Goal: Check status: Check status

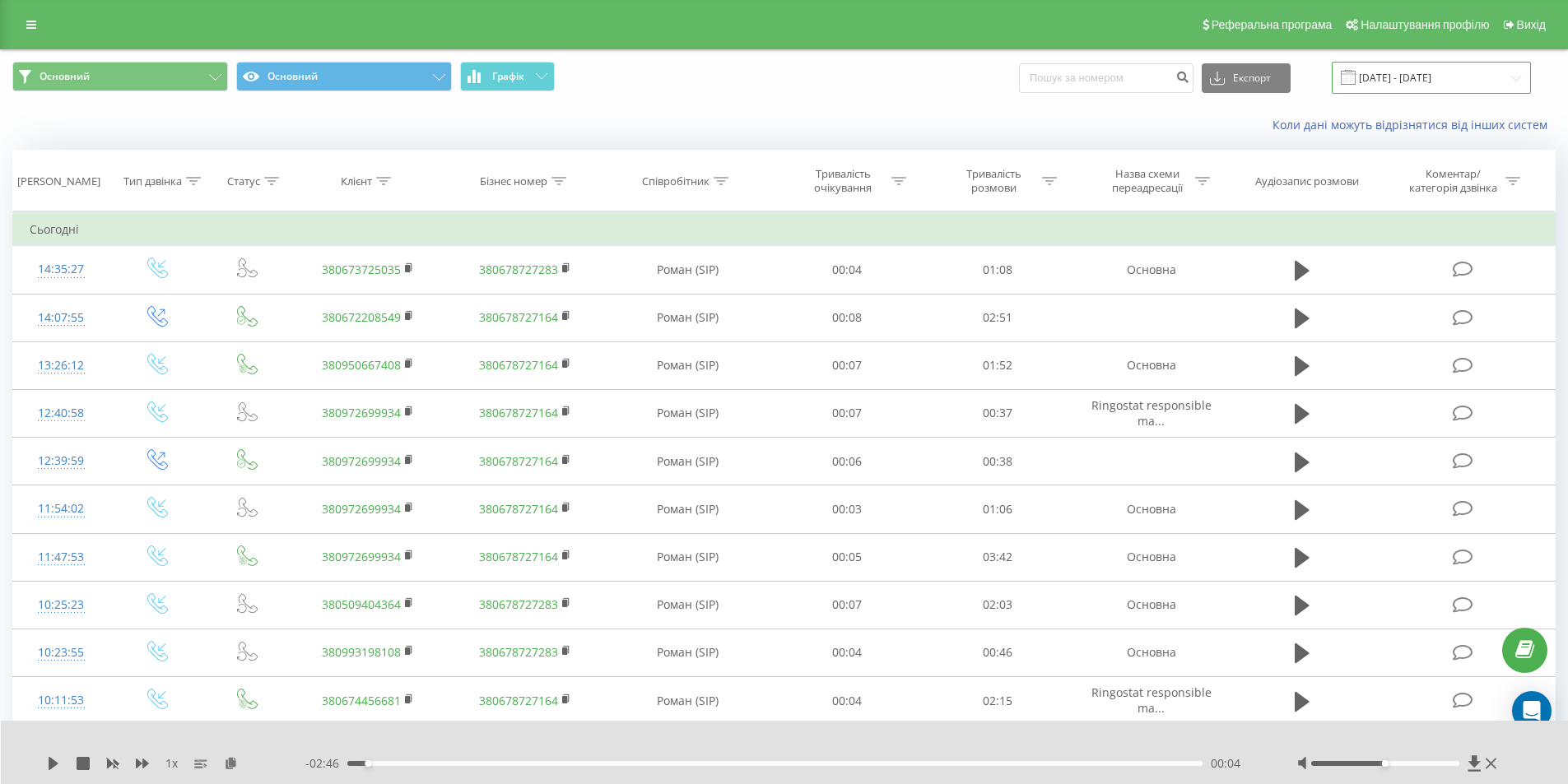
click at [1445, 69] on input "[DATE] - [DATE]" at bounding box center [1431, 78] width 200 height 32
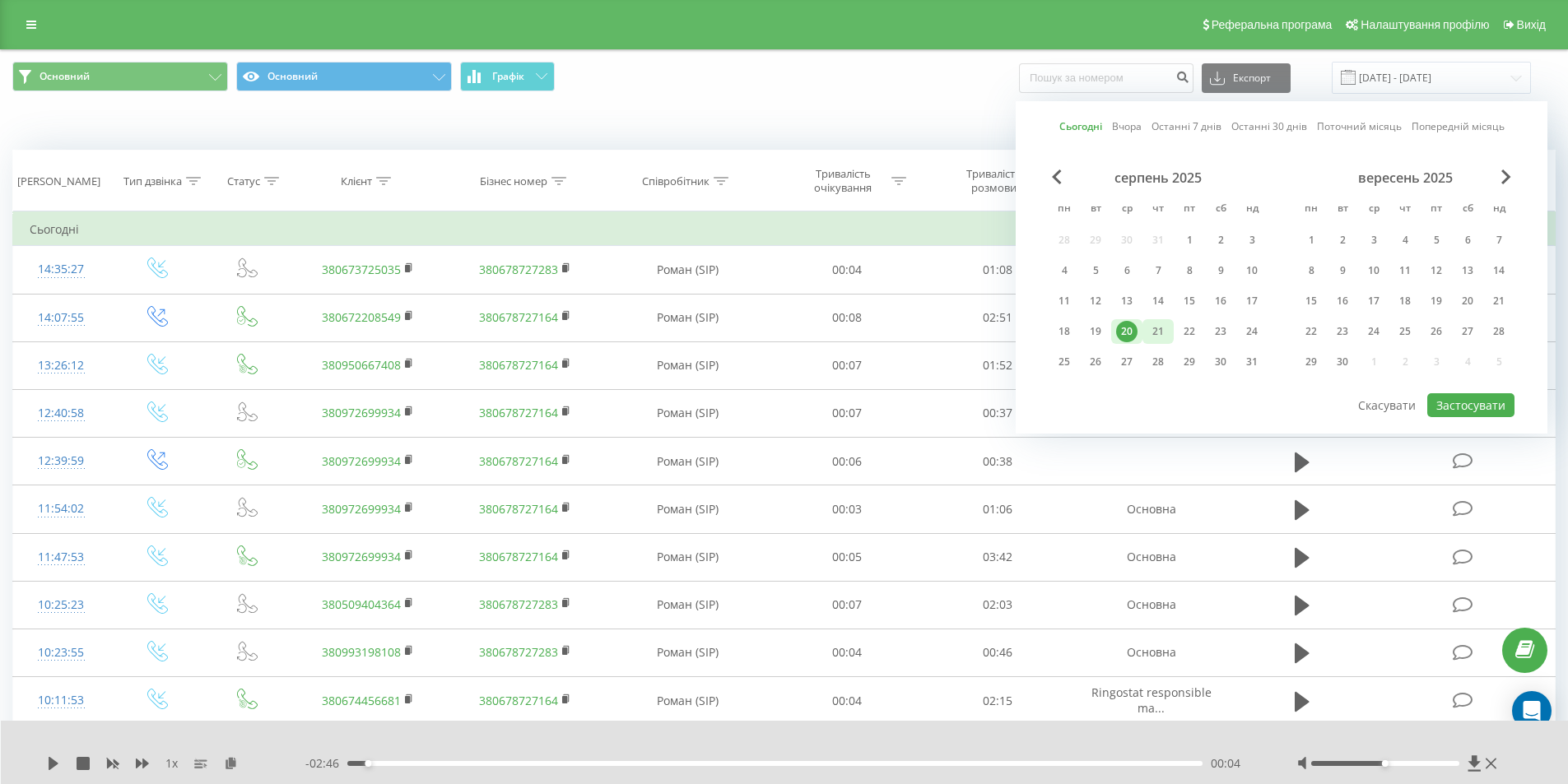
click at [1159, 334] on div "21" at bounding box center [1158, 331] width 22 height 22
click at [1485, 402] on button "Застосувати" at bounding box center [1471, 405] width 87 height 24
type input "[DATE] - [DATE]"
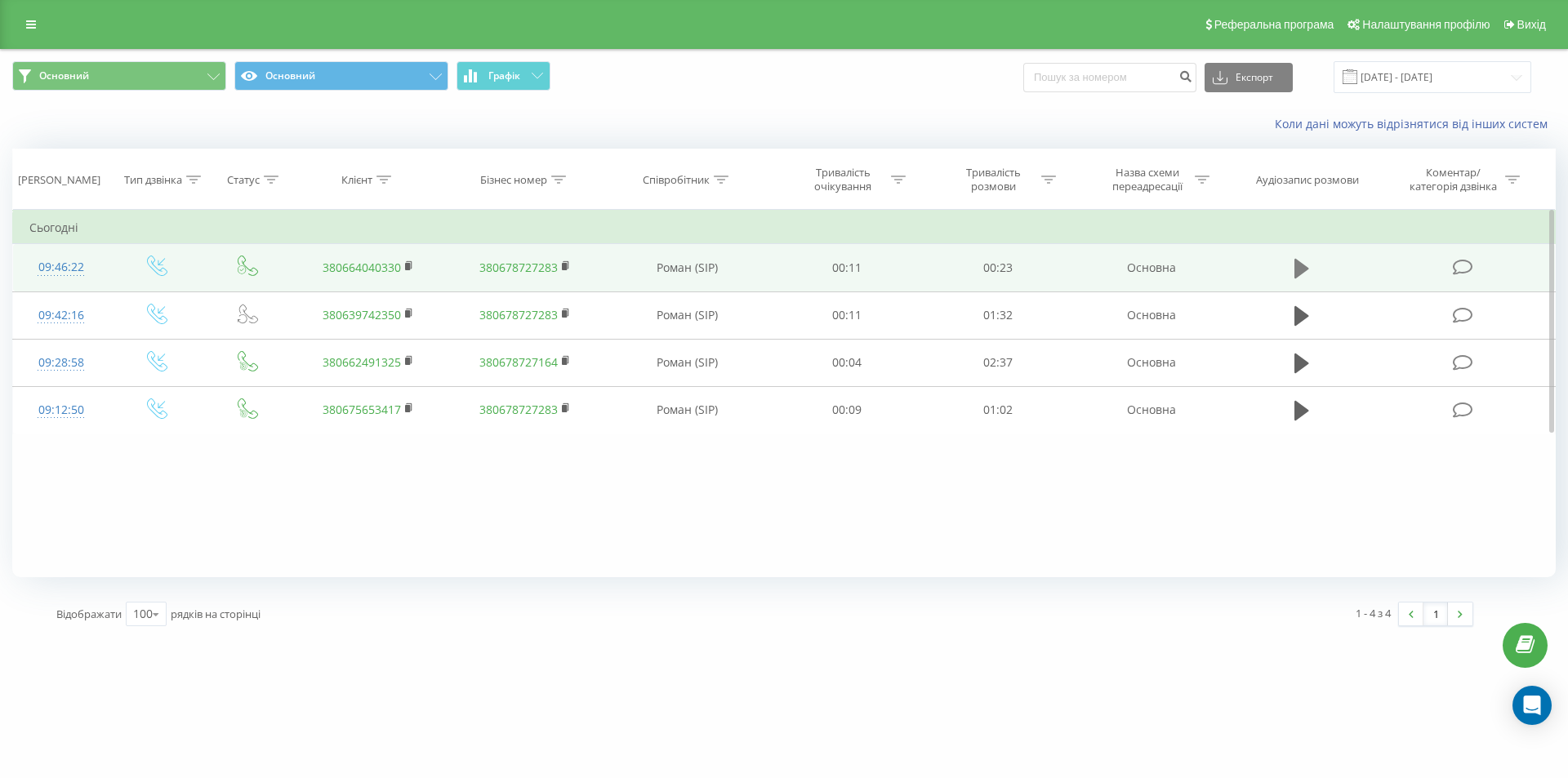
click at [1298, 263] on icon at bounding box center [1302, 268] width 15 height 20
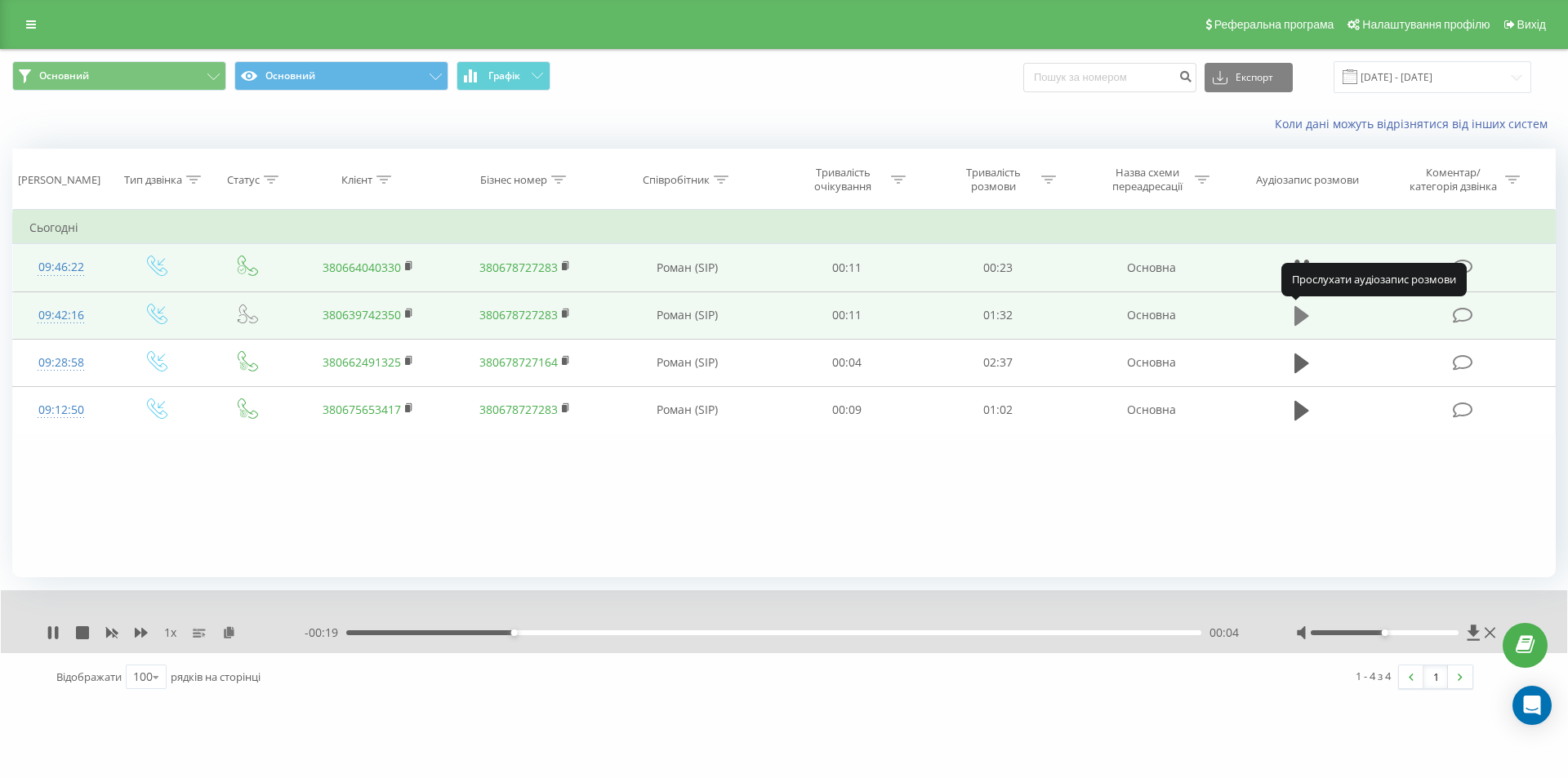
click at [1299, 314] on icon at bounding box center [1302, 315] width 15 height 20
click at [1297, 317] on icon at bounding box center [1297, 315] width 5 height 18
click at [405, 313] on icon at bounding box center [410, 313] width 9 height 11
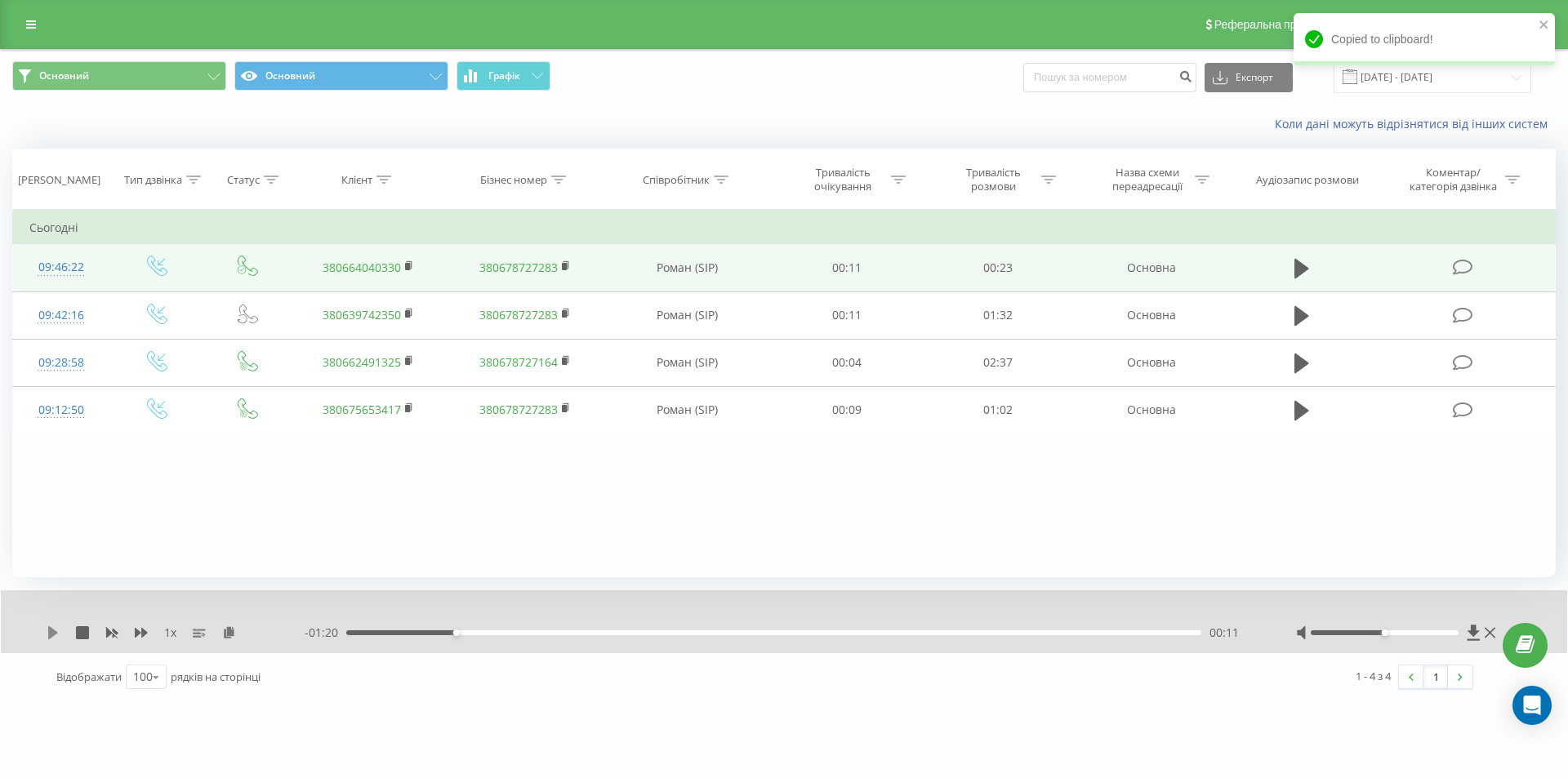
click at [53, 636] on icon at bounding box center [53, 633] width 9 height 13
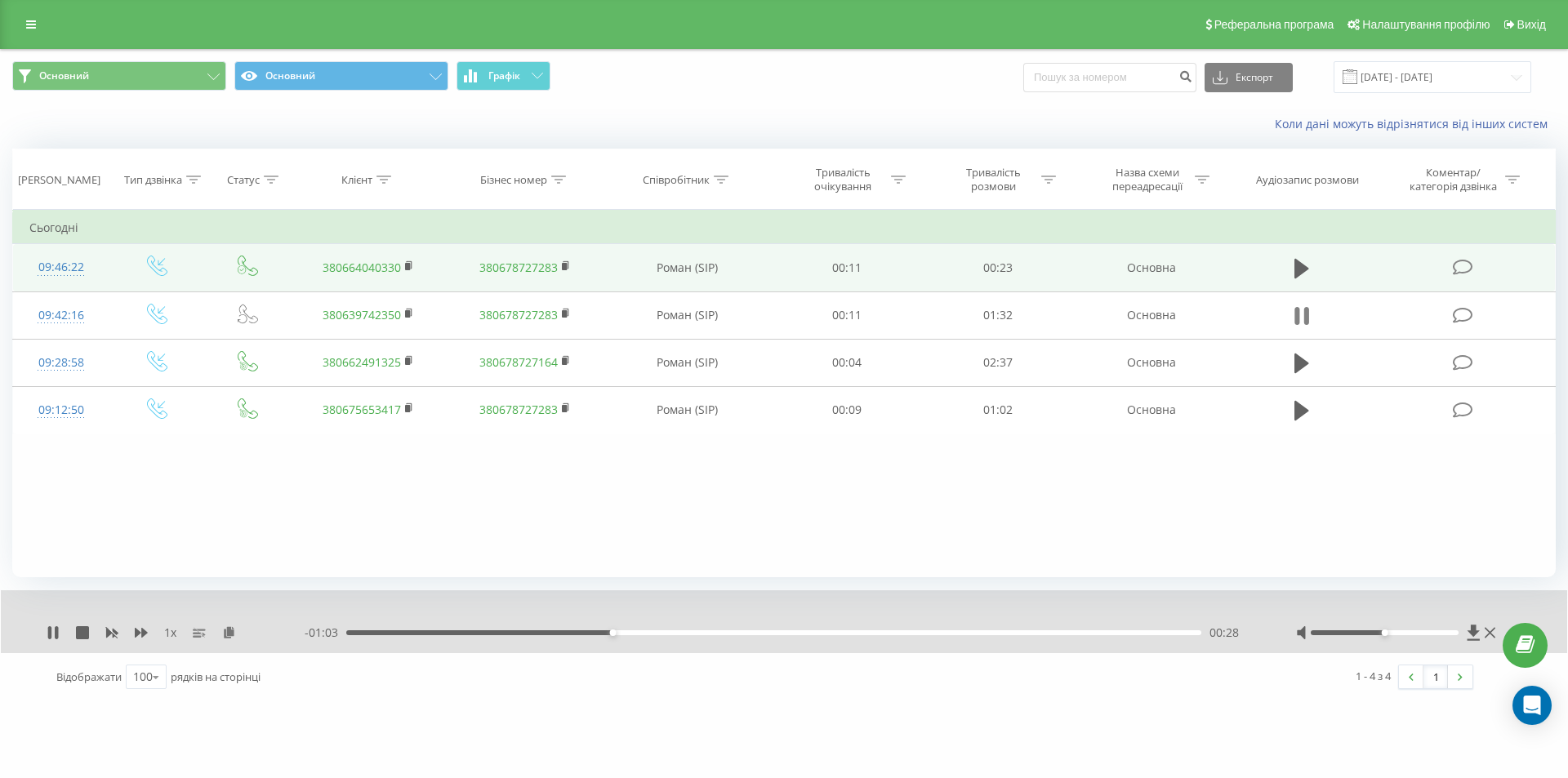
click at [1302, 315] on icon at bounding box center [1302, 316] width 15 height 23
click at [53, 630] on icon at bounding box center [53, 633] width 13 height 13
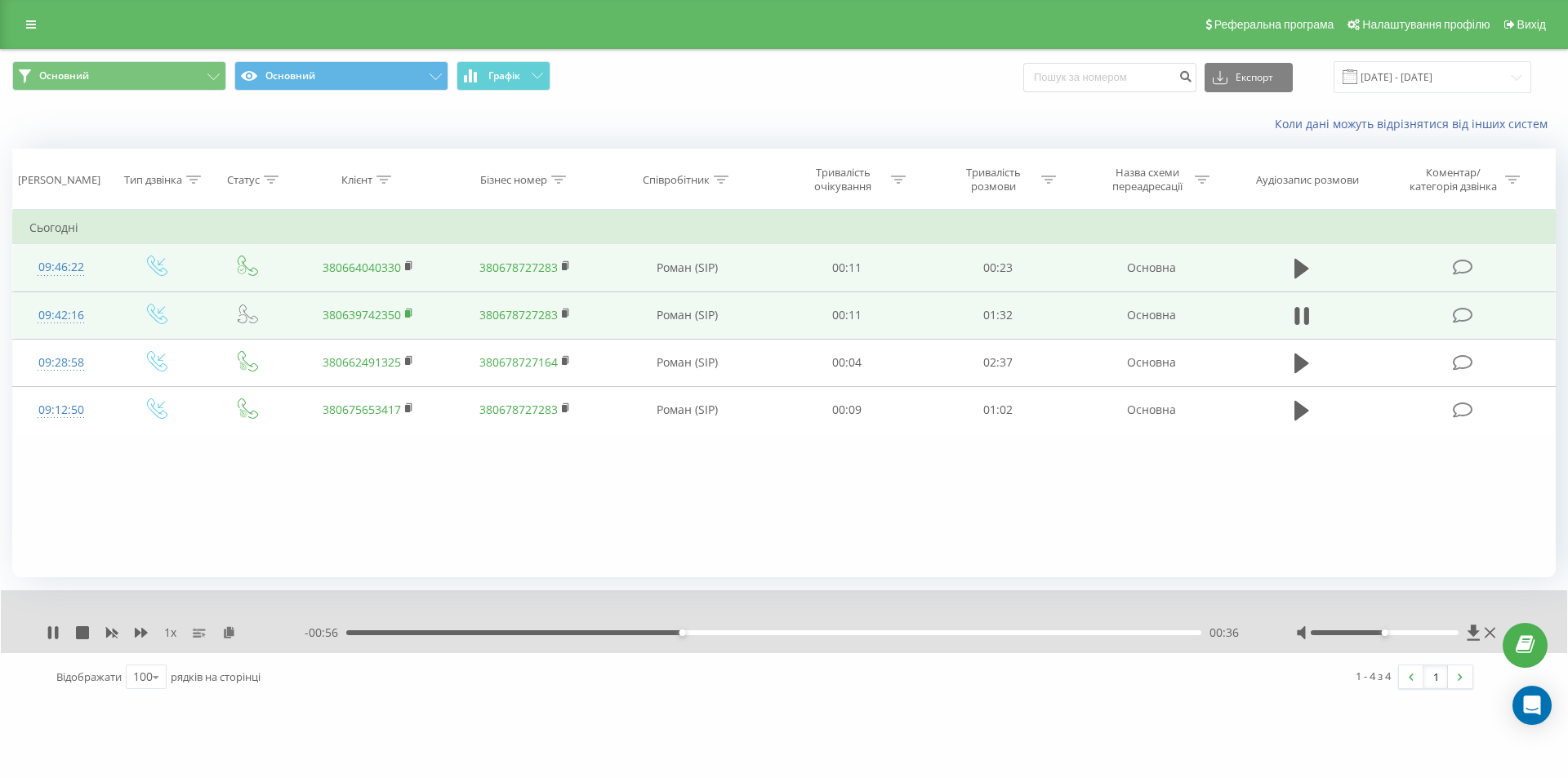
click at [411, 310] on icon at bounding box center [409, 313] width 6 height 8
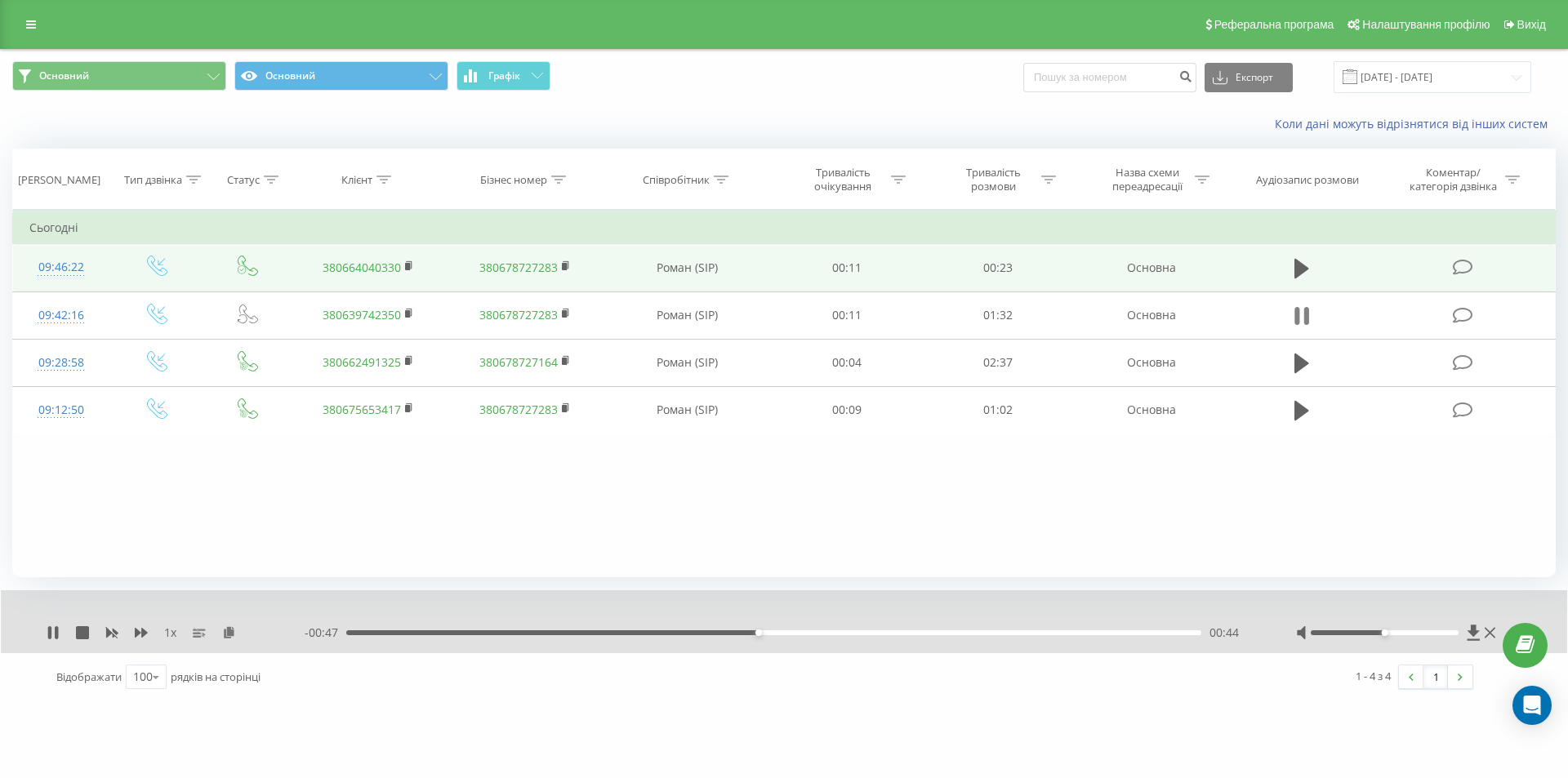
click at [1305, 315] on icon at bounding box center [1306, 315] width 5 height 18
click at [50, 633] on icon at bounding box center [53, 633] width 9 height 13
click at [698, 630] on div "- 00:44 00:47 00:47" at bounding box center [780, 633] width 951 height 16
click at [668, 631] on div "00:34" at bounding box center [773, 633] width 855 height 5
click at [1306, 313] on icon at bounding box center [1306, 315] width 5 height 18
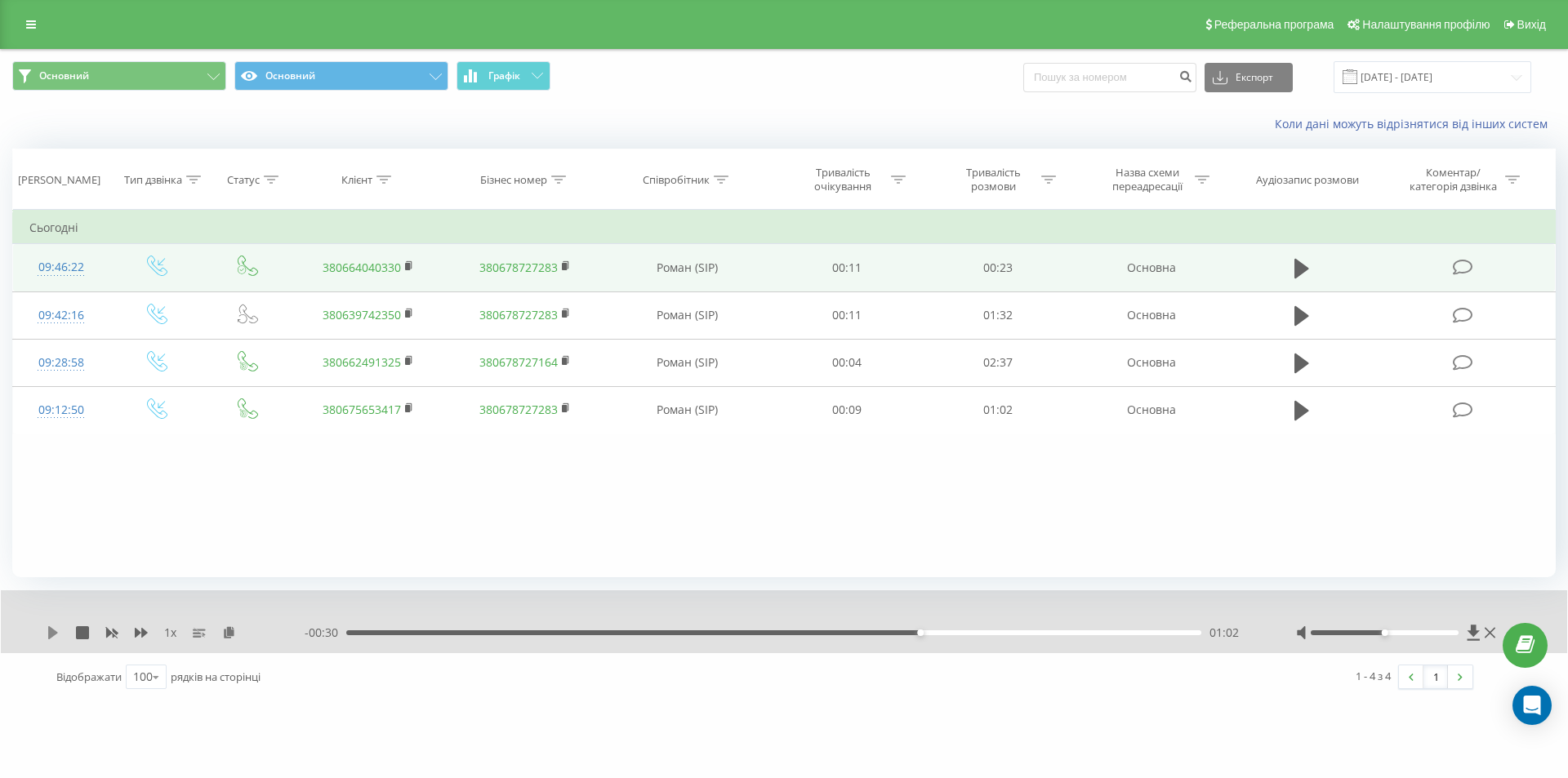
click at [50, 637] on icon at bounding box center [53, 633] width 9 height 13
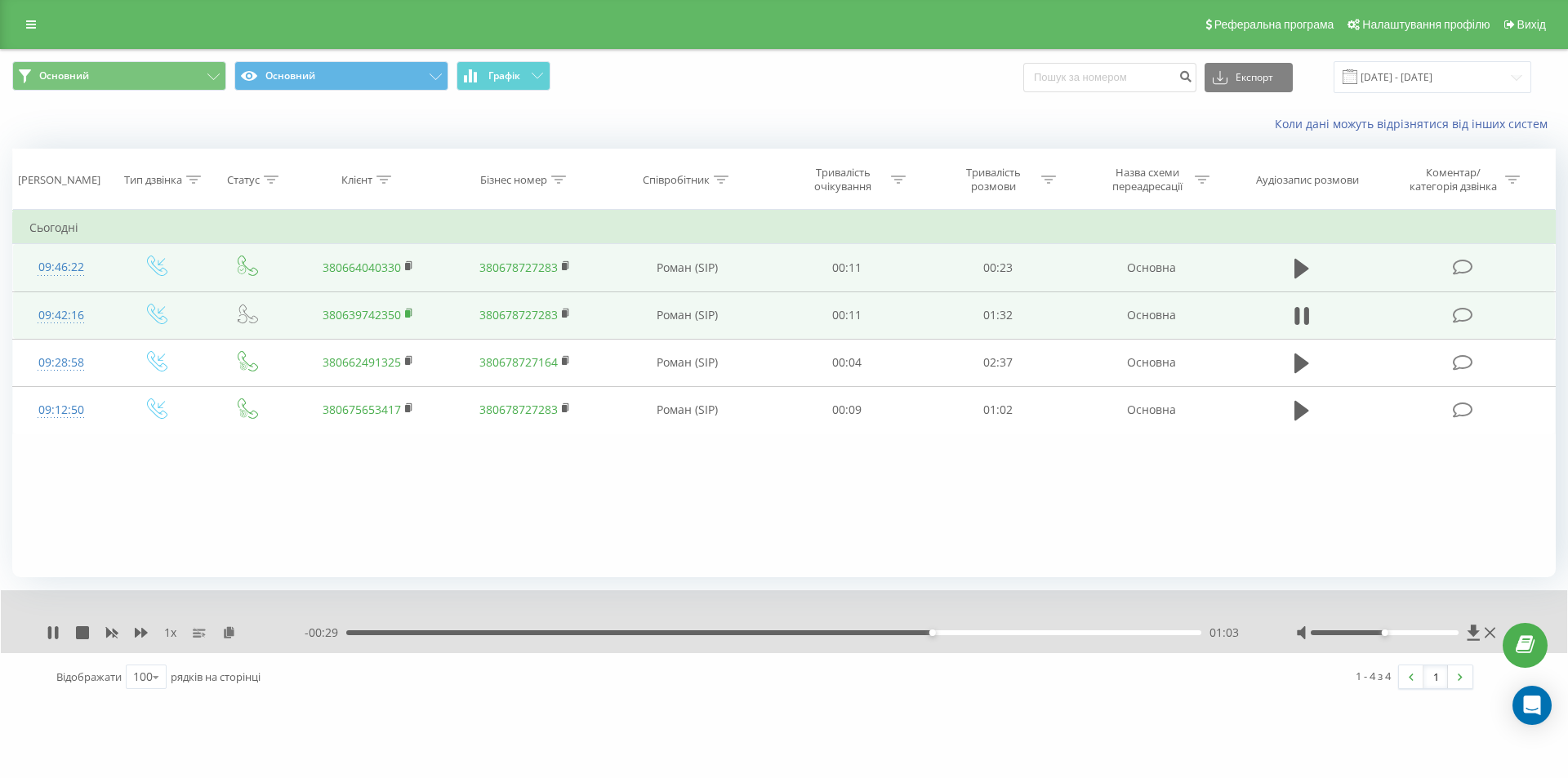
click at [406, 312] on rect at bounding box center [407, 314] width 5 height 8
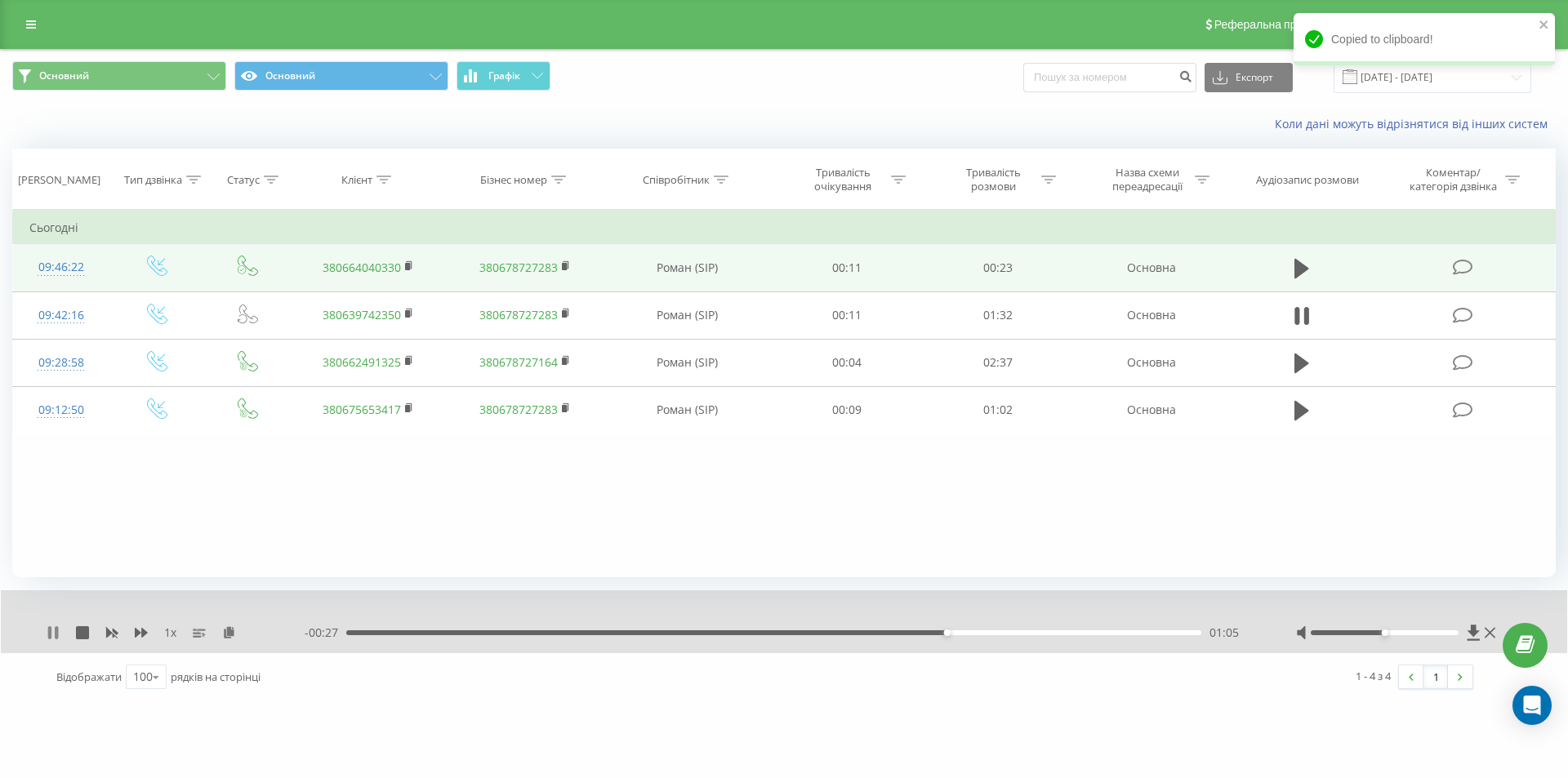
click at [49, 627] on icon at bounding box center [49, 633] width 3 height 13
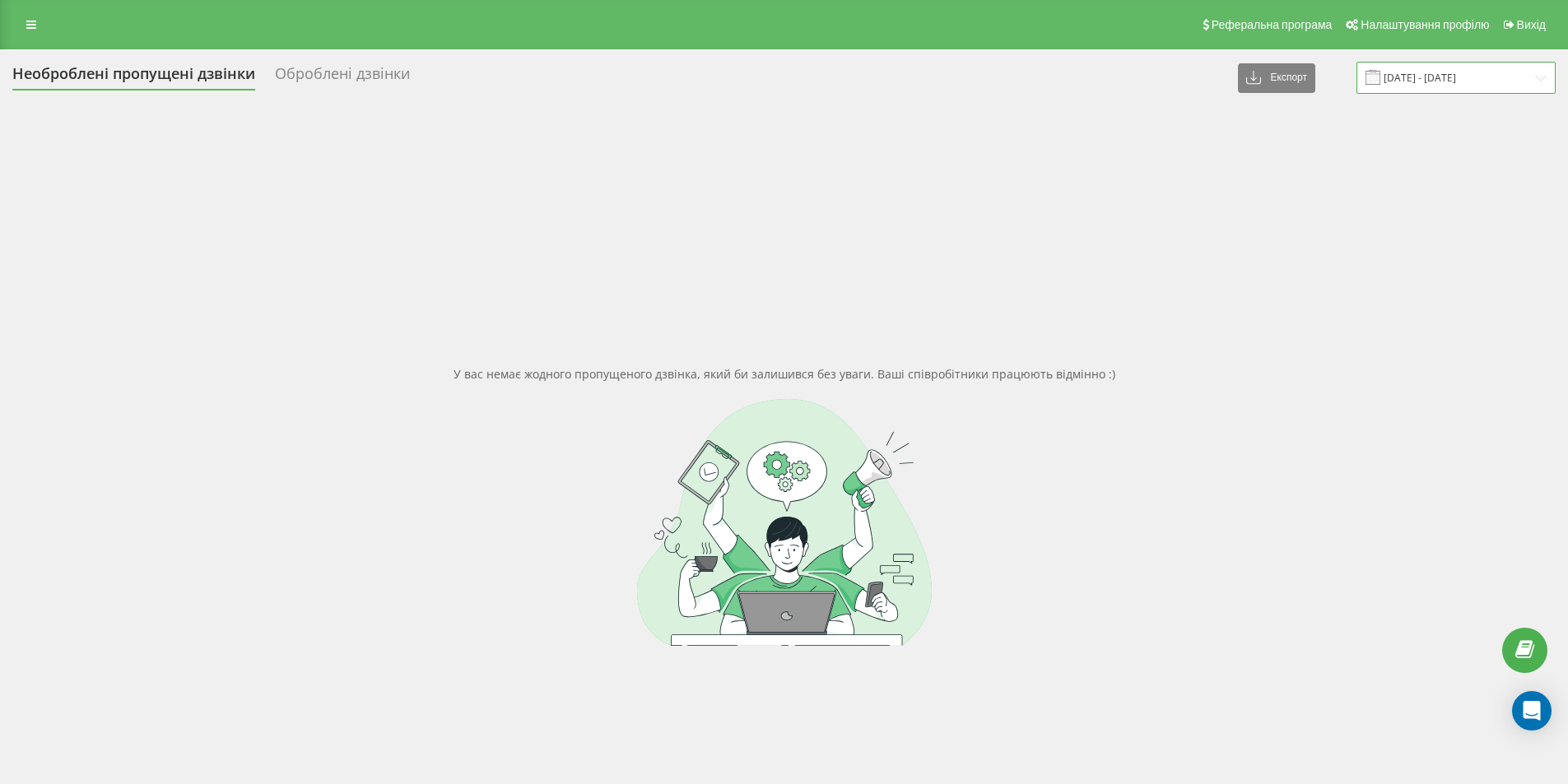
click at [1515, 73] on input "[DATE] - [DATE]" at bounding box center [1455, 78] width 200 height 32
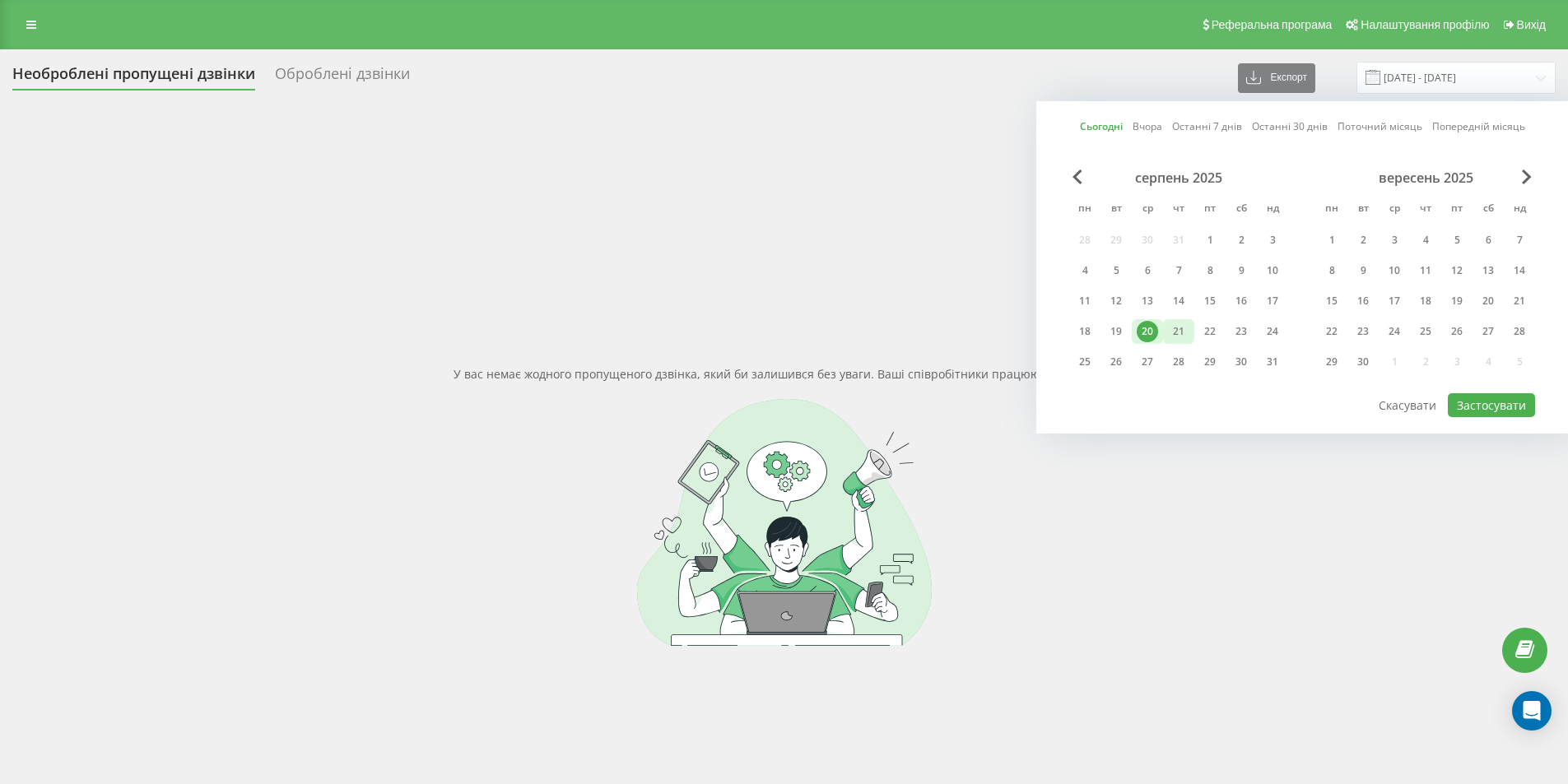
click at [1176, 336] on div "21" at bounding box center [1178, 331] width 22 height 22
click at [1480, 416] on button "Застосувати" at bounding box center [1491, 405] width 87 height 24
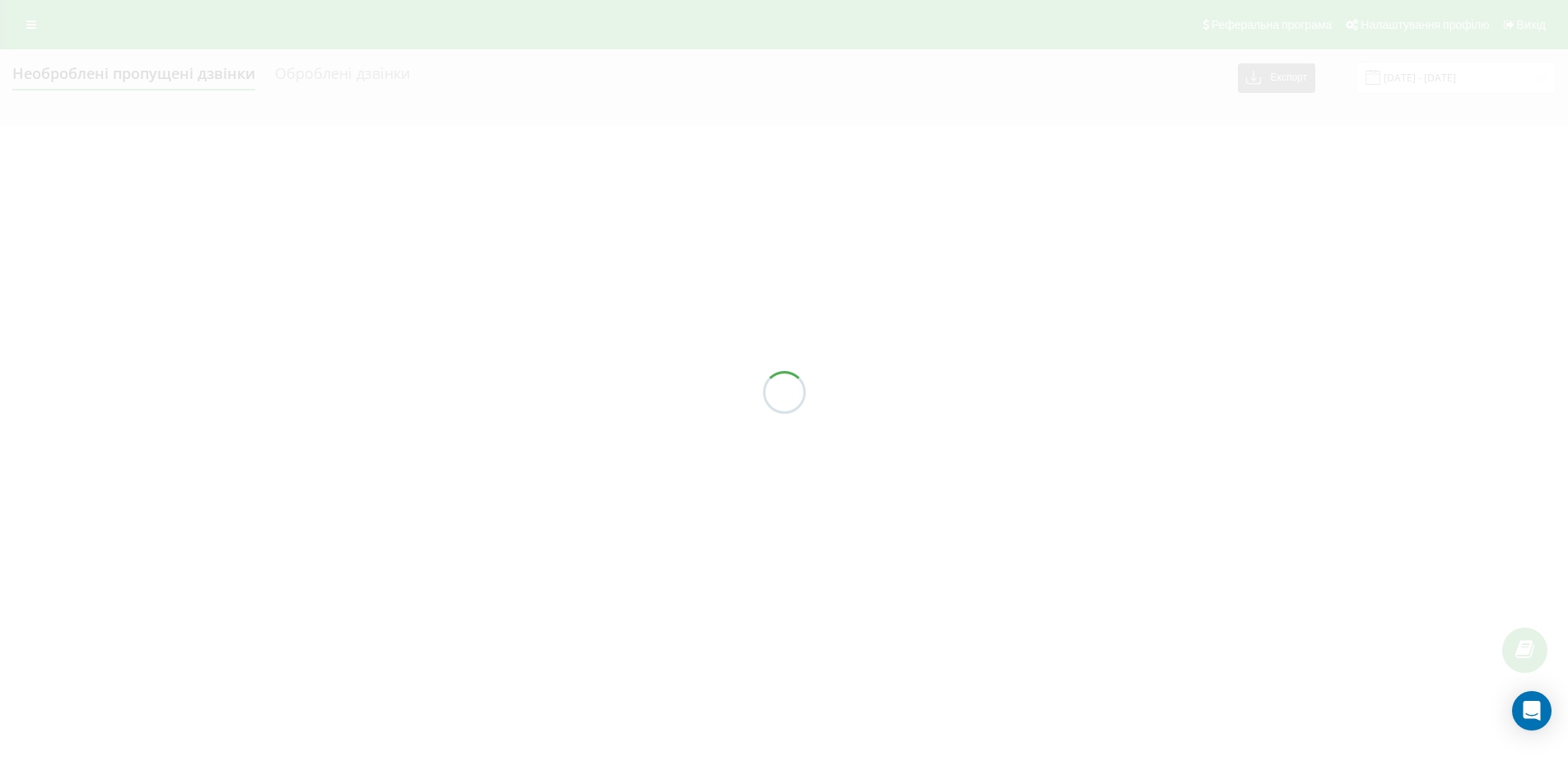
type input "[DATE] - [DATE]"
